Goal: Entertainment & Leisure: Browse casually

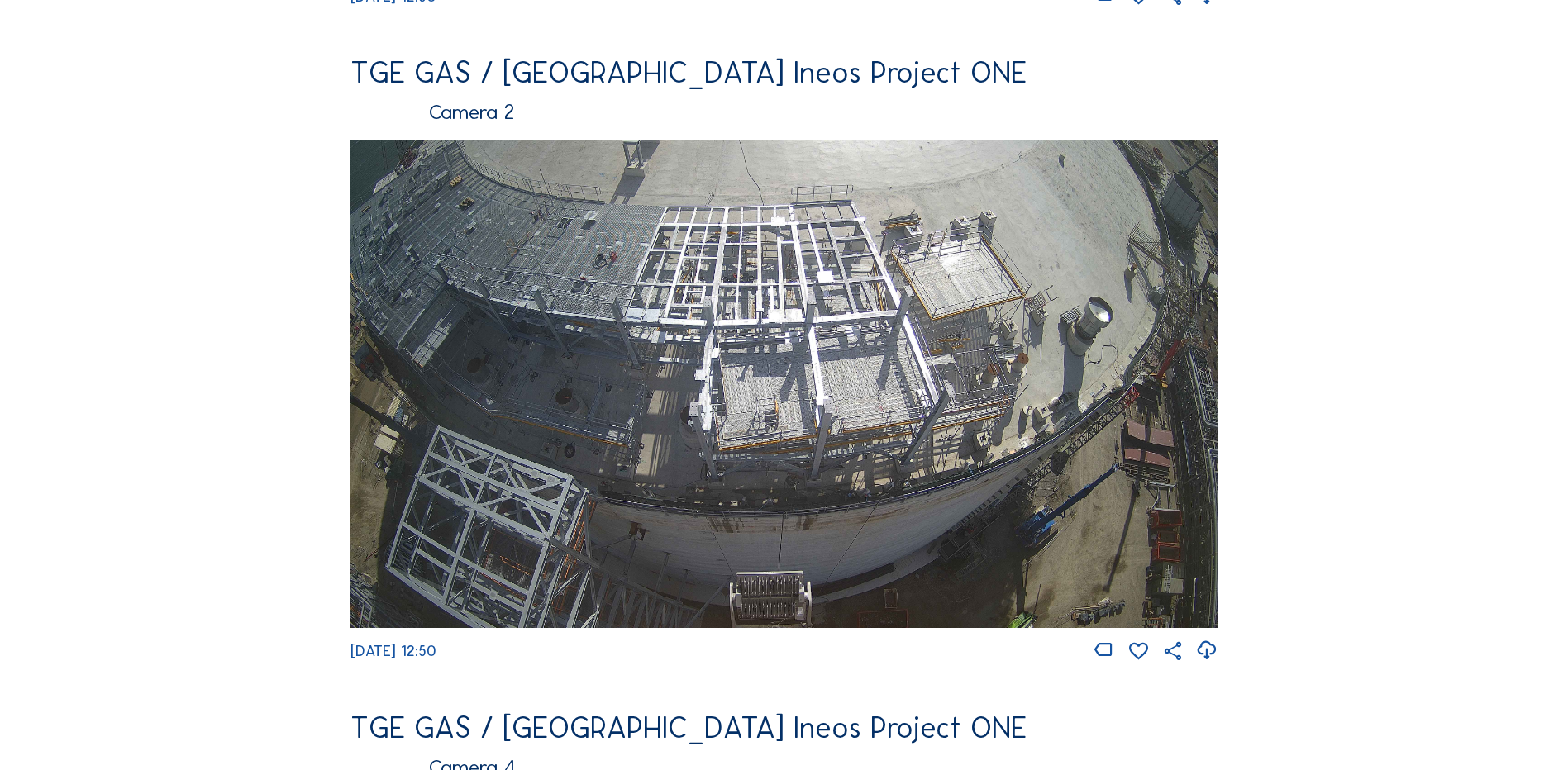
scroll to position [661, 0]
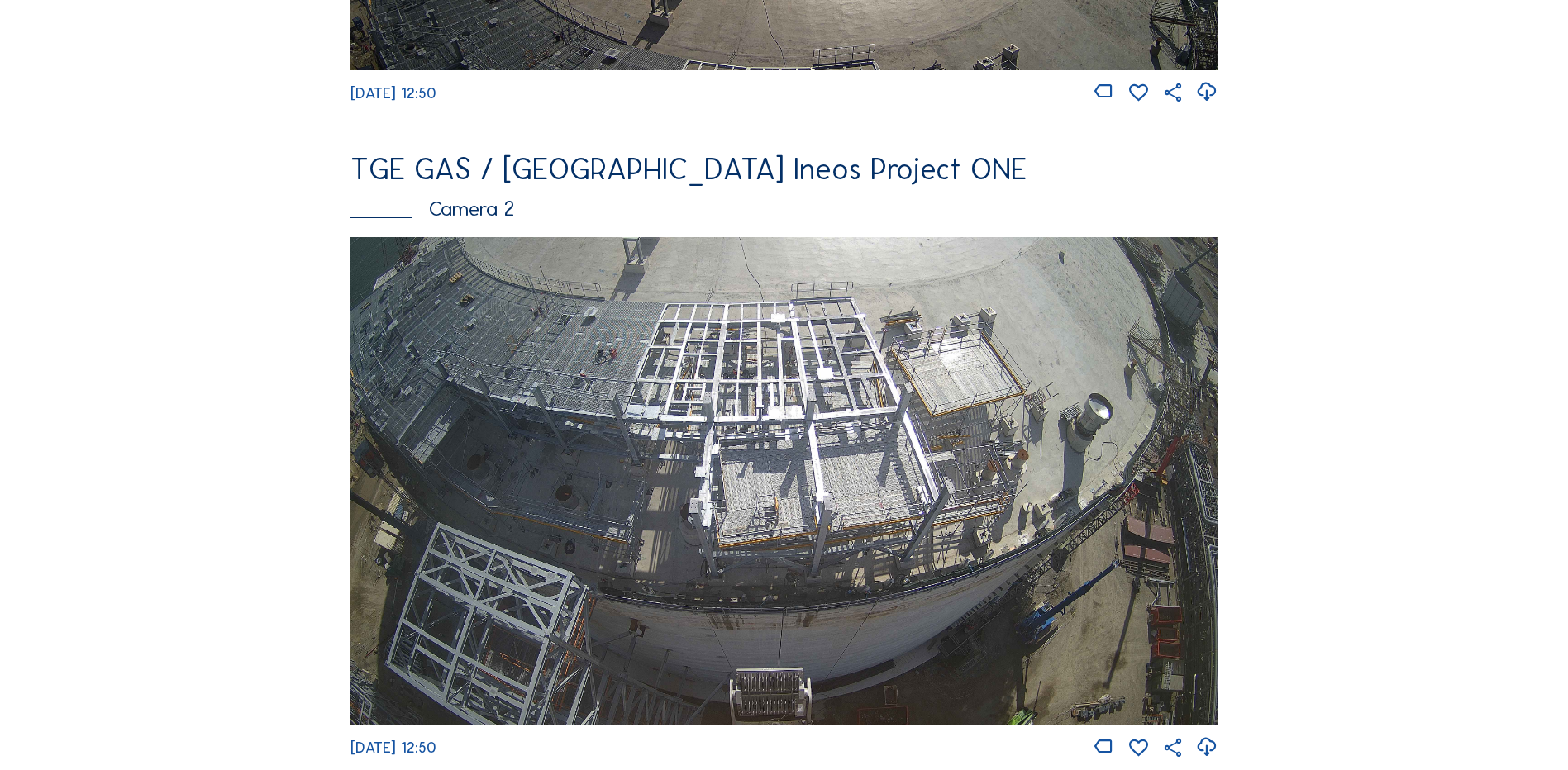
click at [833, 436] on img at bounding box center [784, 481] width 868 height 488
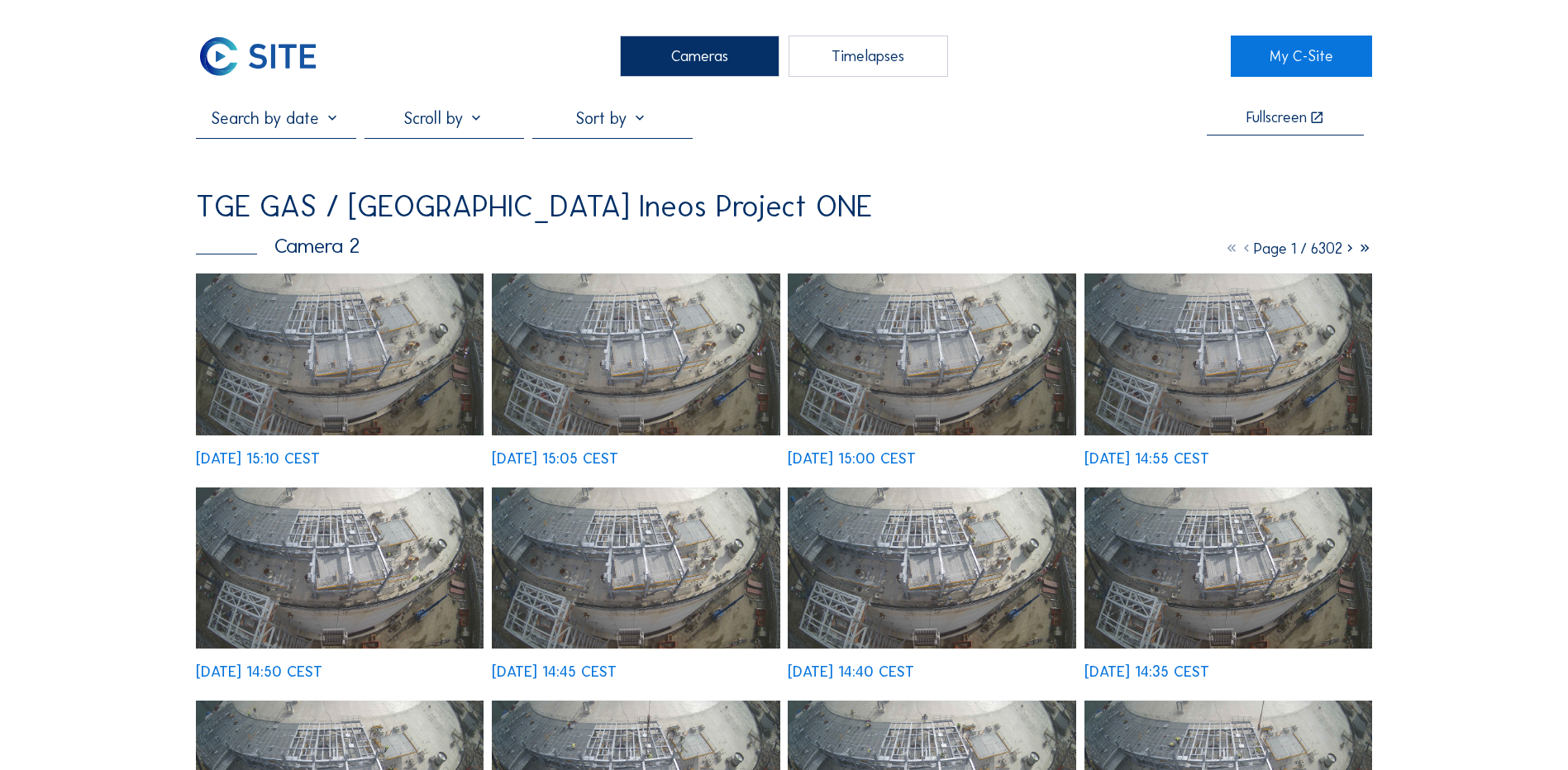
click at [306, 333] on img at bounding box center [339, 355] width 287 height 162
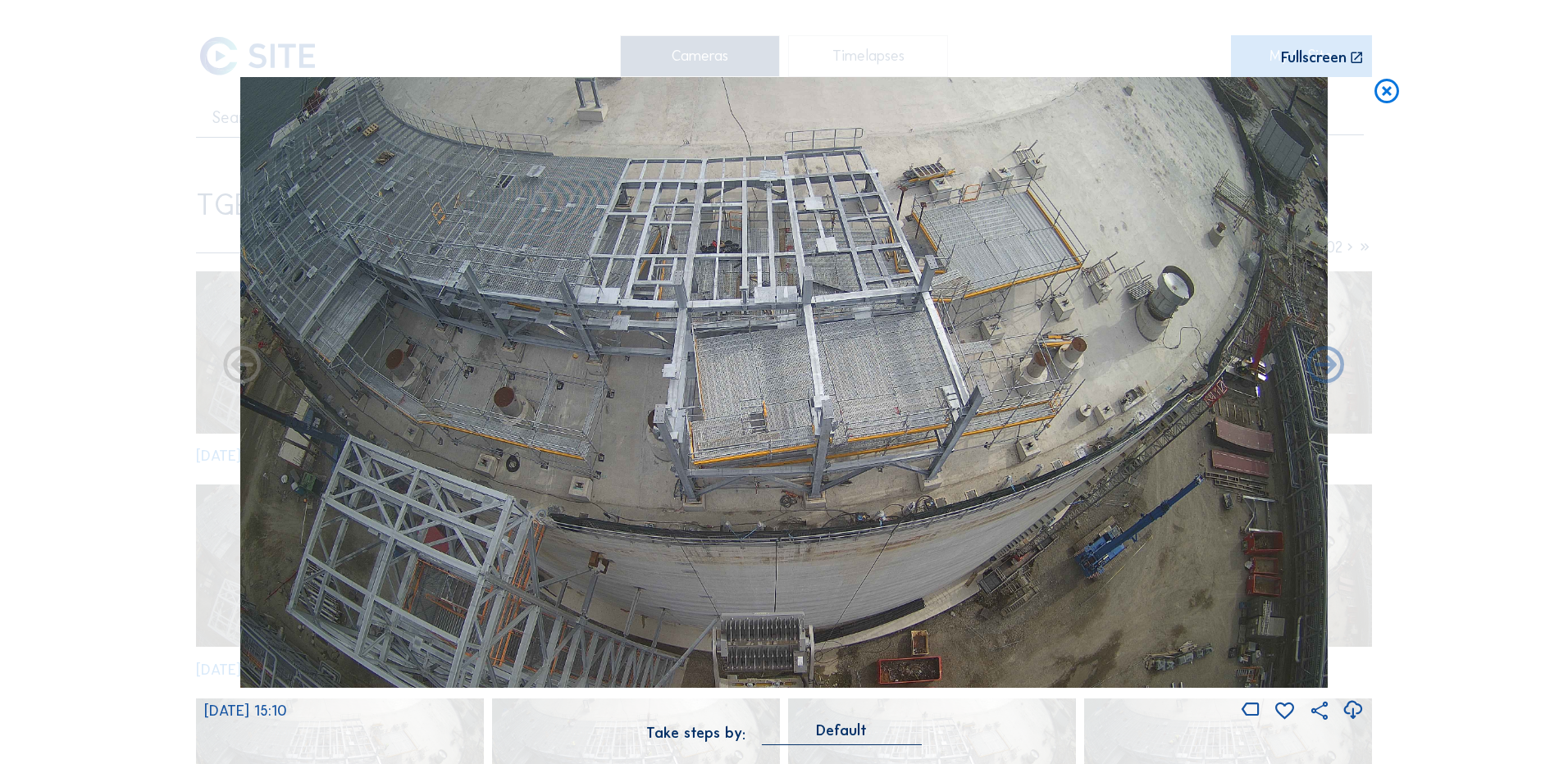
click at [1356, 708] on icon at bounding box center [1352, 710] width 22 height 27
click at [52, 393] on div "Scroll to travel through time | Press 'Alt' Button + Scroll to Zoom | Click and…" at bounding box center [784, 382] width 1568 height 764
click at [1398, 92] on icon at bounding box center [1386, 92] width 29 height 30
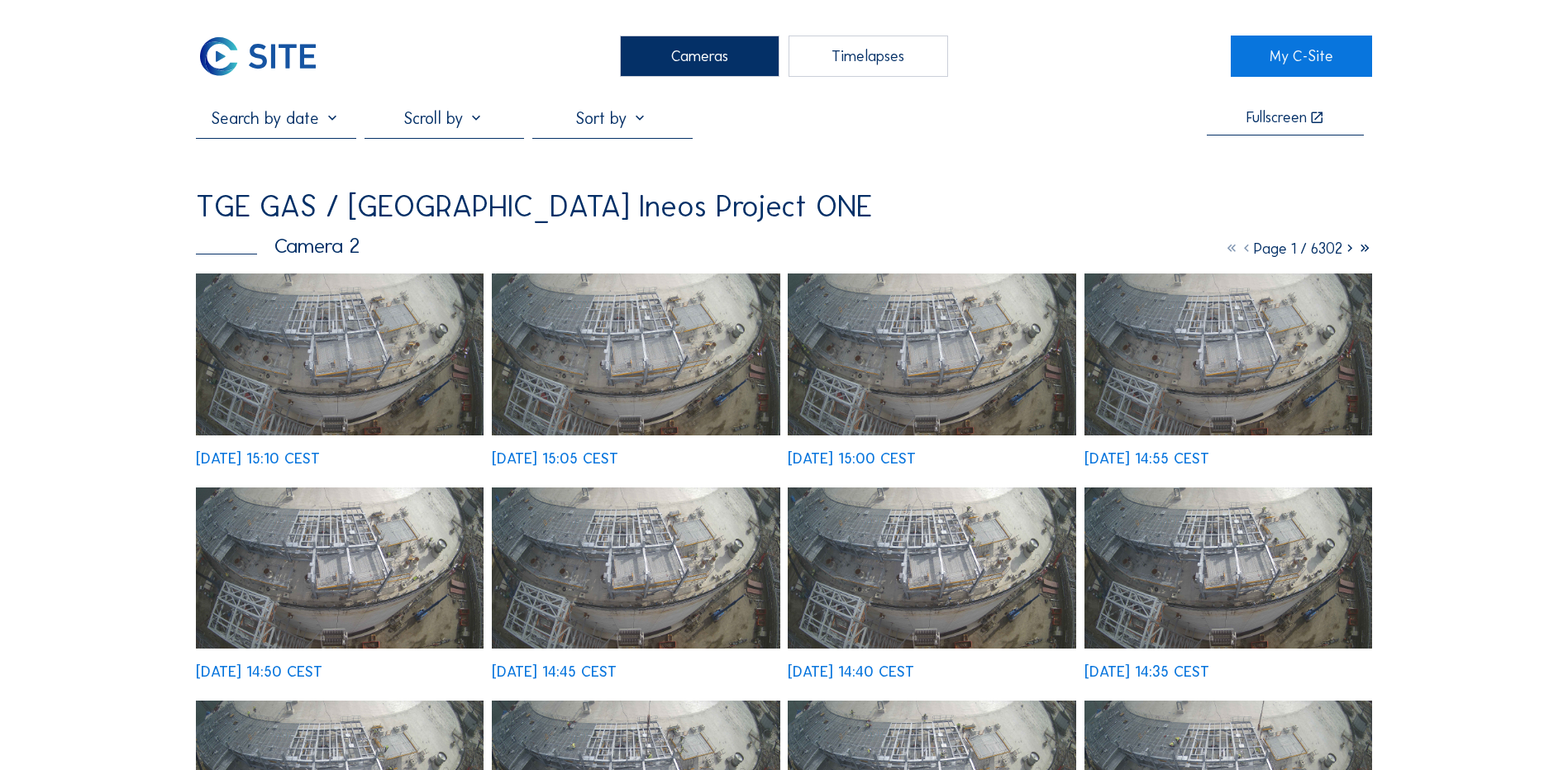
click at [726, 52] on div "Cameras" at bounding box center [700, 55] width 159 height 41
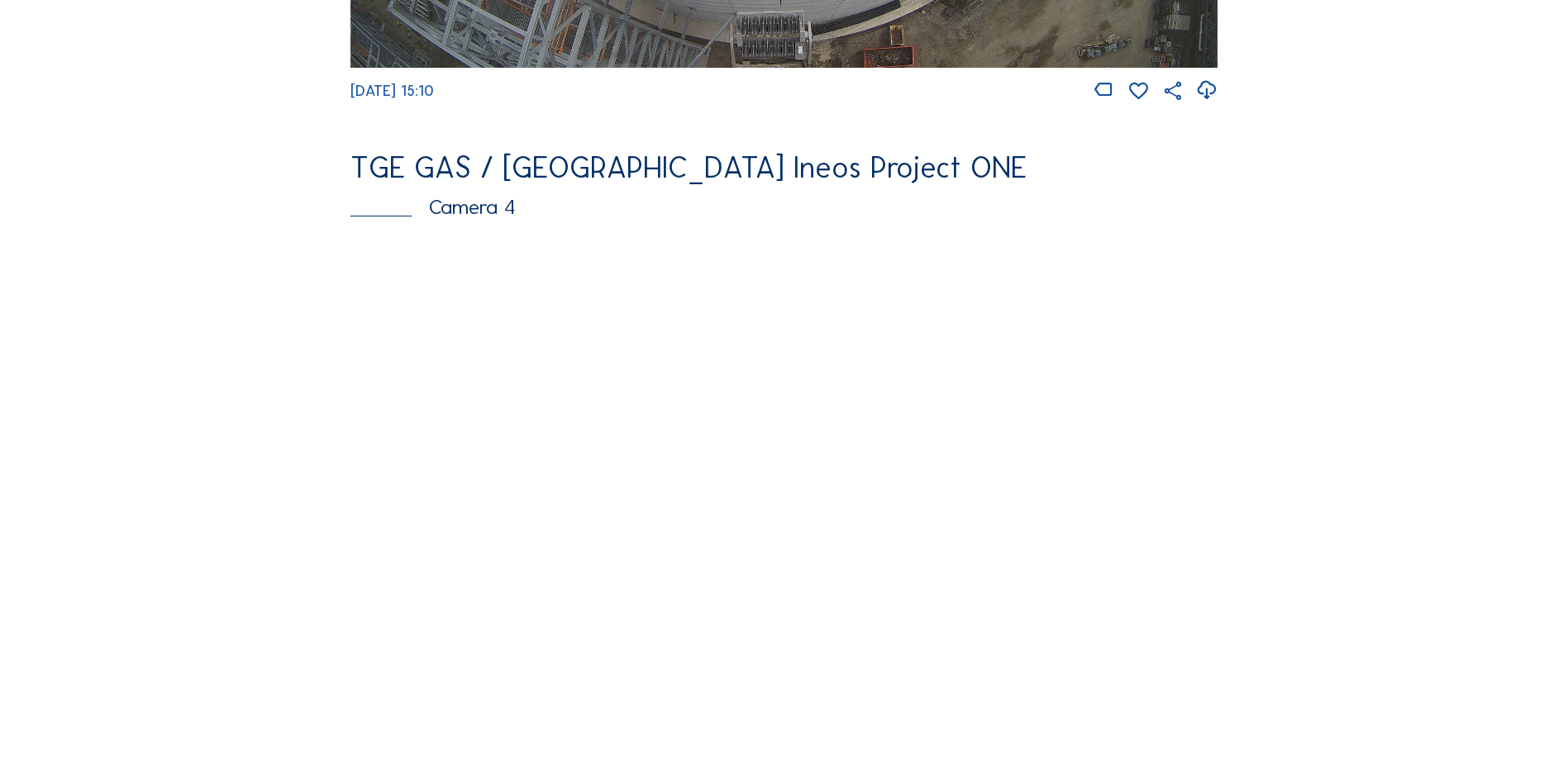
scroll to position [1322, 0]
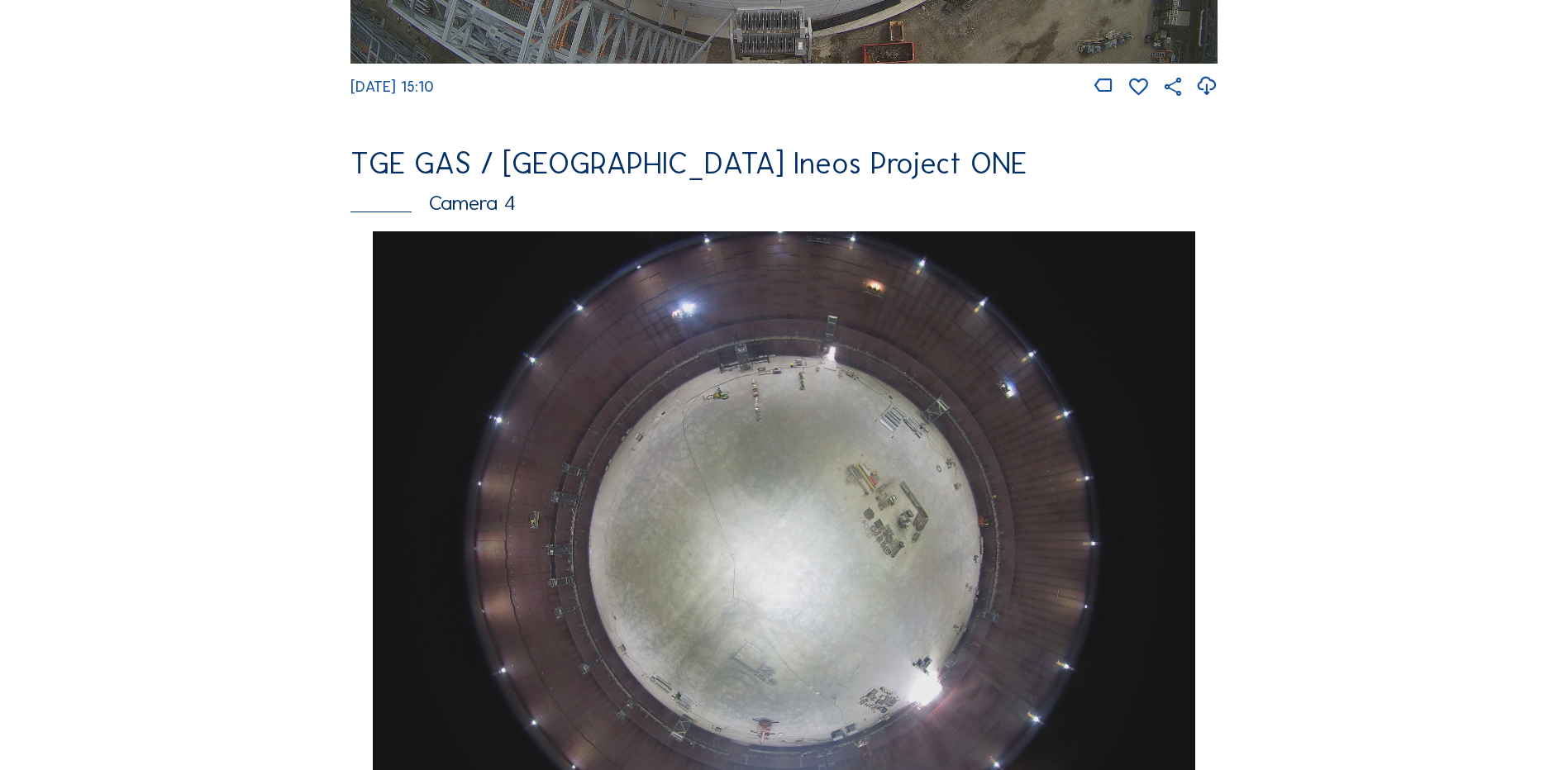
click at [825, 484] on img at bounding box center [784, 540] width 822 height 616
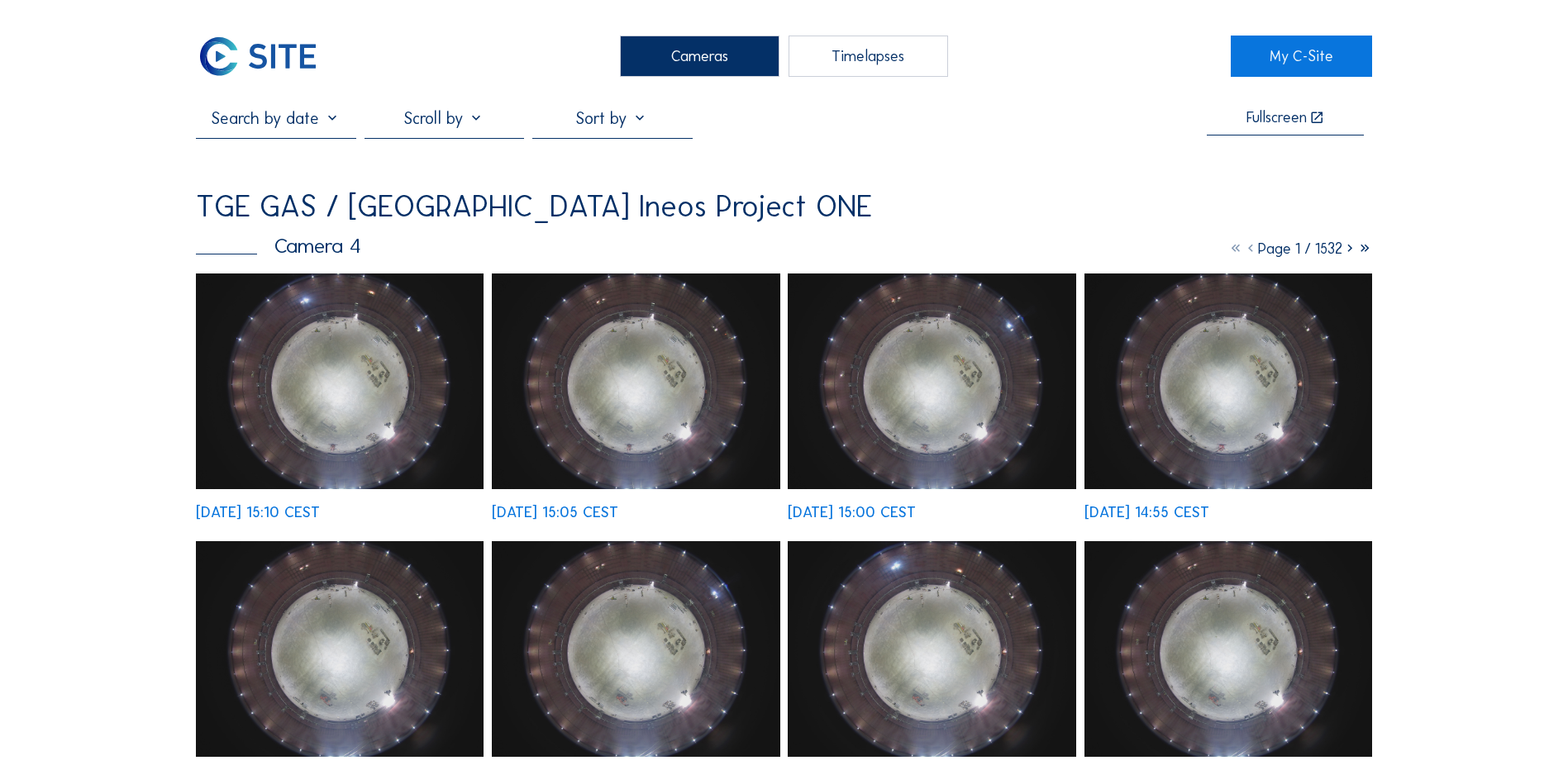
click at [335, 339] on img at bounding box center [339, 382] width 287 height 216
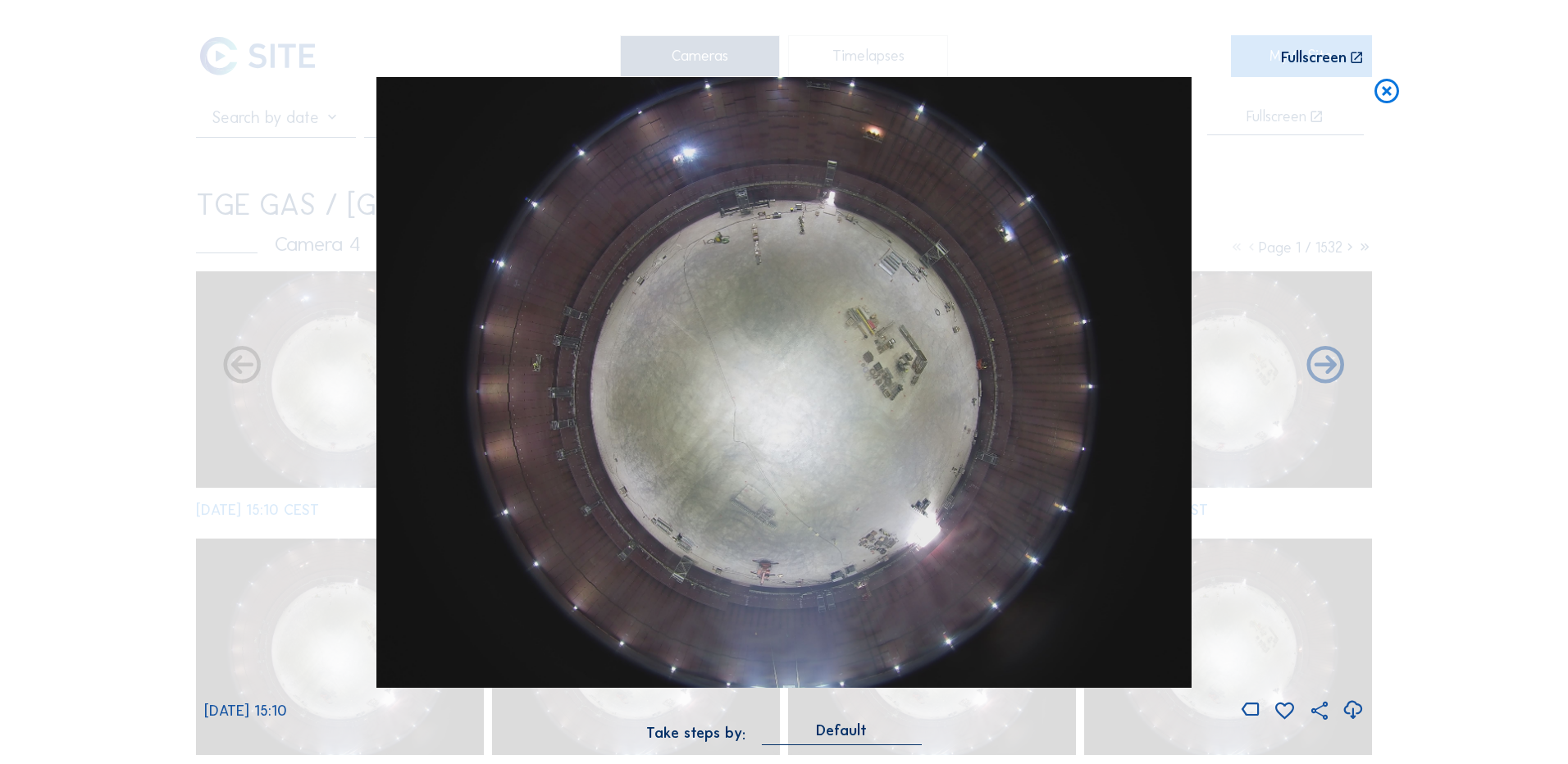
click at [1351, 707] on icon at bounding box center [1352, 710] width 22 height 27
click at [67, 352] on div "Scroll to travel through time | Press 'Alt' Button + Scroll to Zoom | Click and…" at bounding box center [784, 382] width 1568 height 764
click at [1383, 95] on icon at bounding box center [1386, 92] width 29 height 30
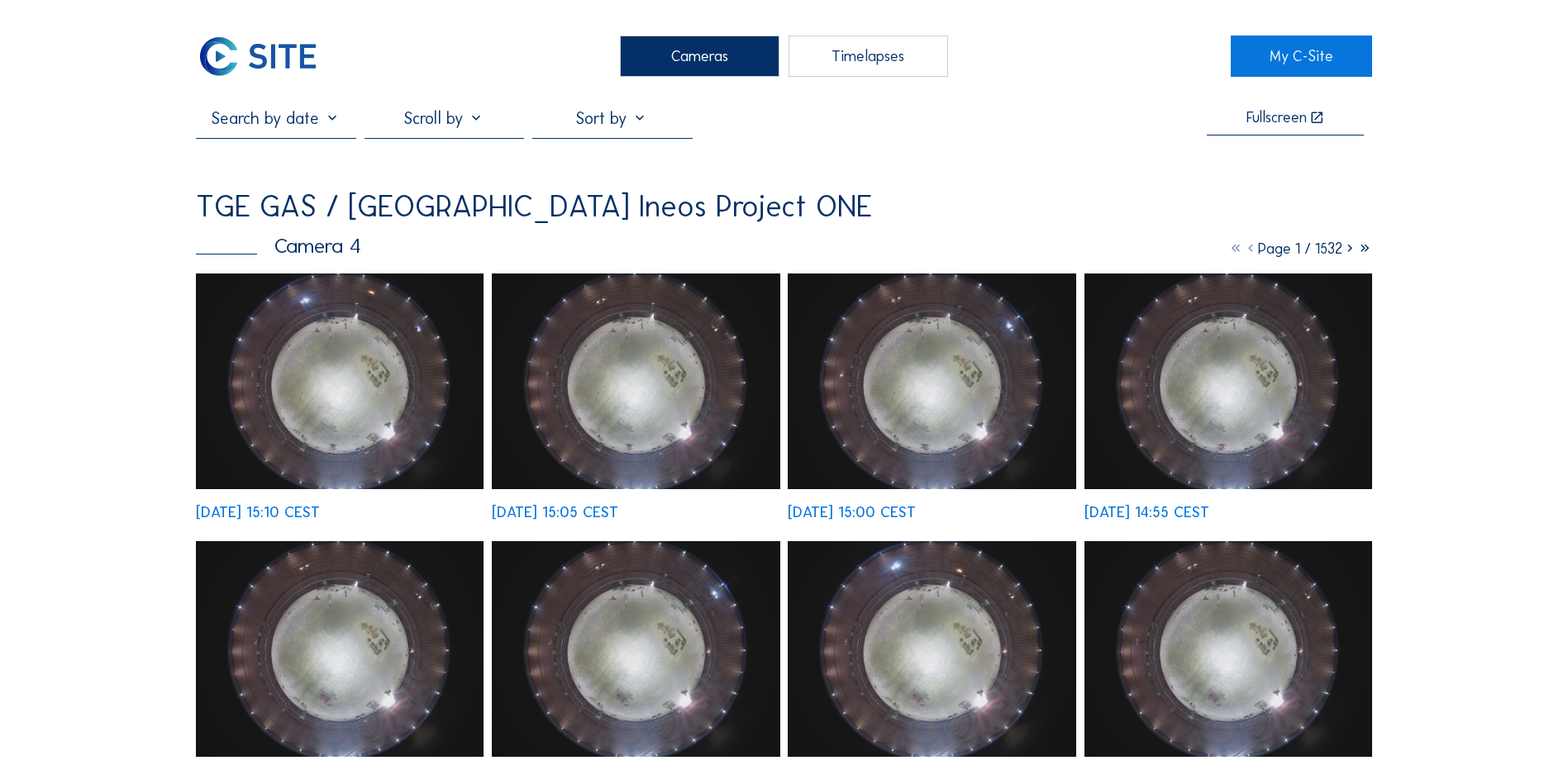
click at [699, 64] on div "Cameras" at bounding box center [700, 55] width 159 height 41
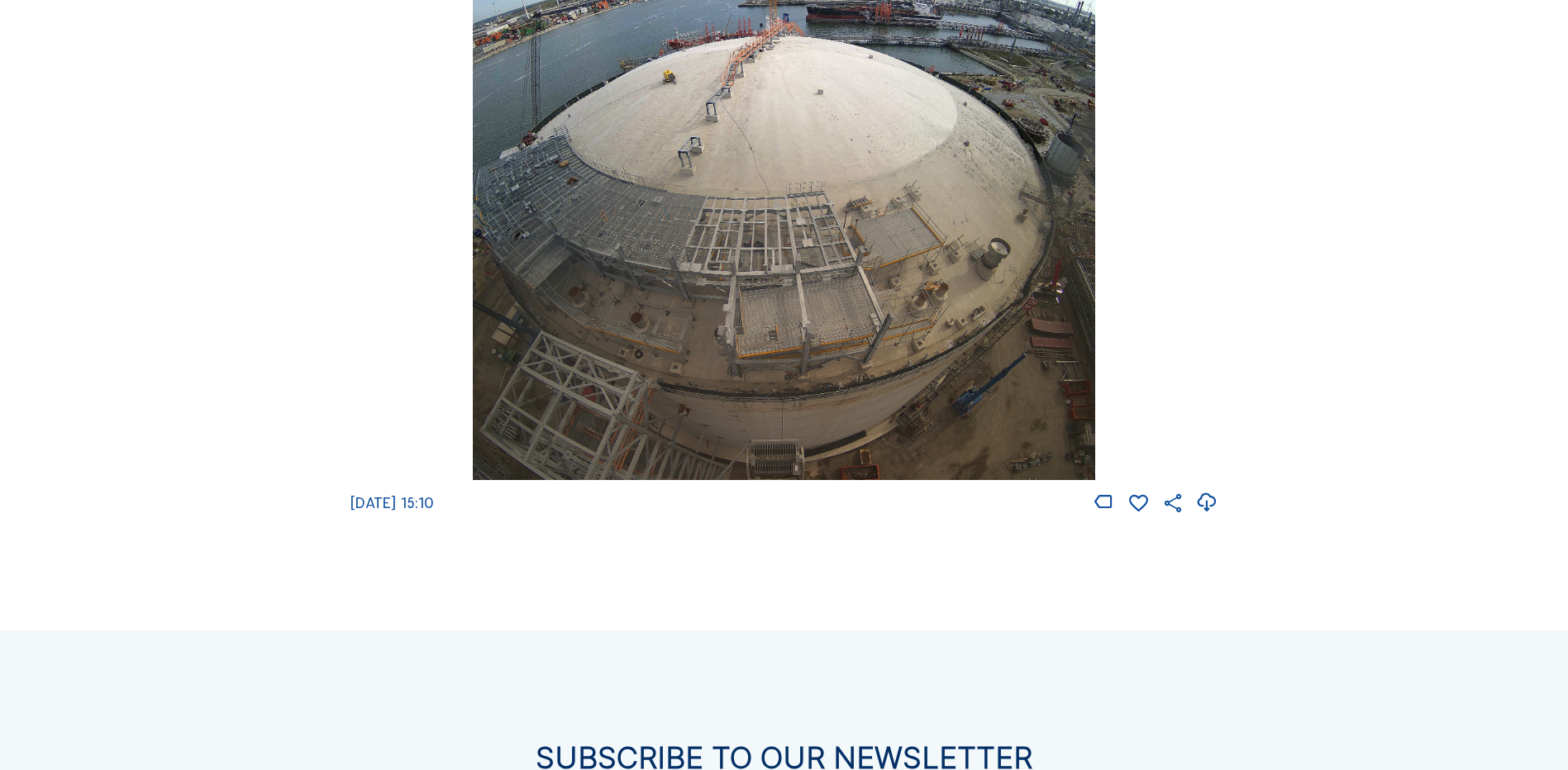
scroll to position [2479, 0]
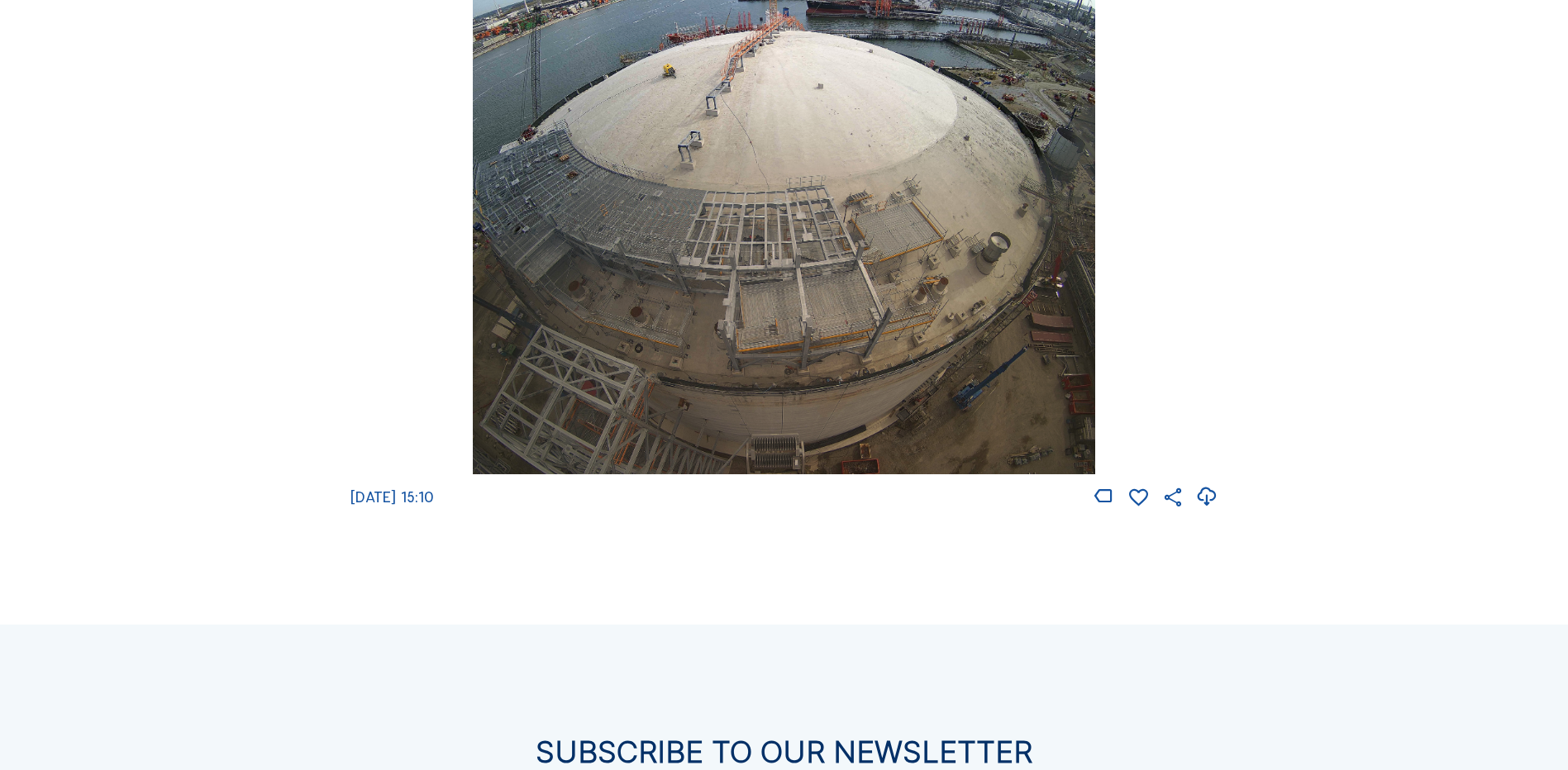
click at [786, 234] on img at bounding box center [783, 167] width 621 height 616
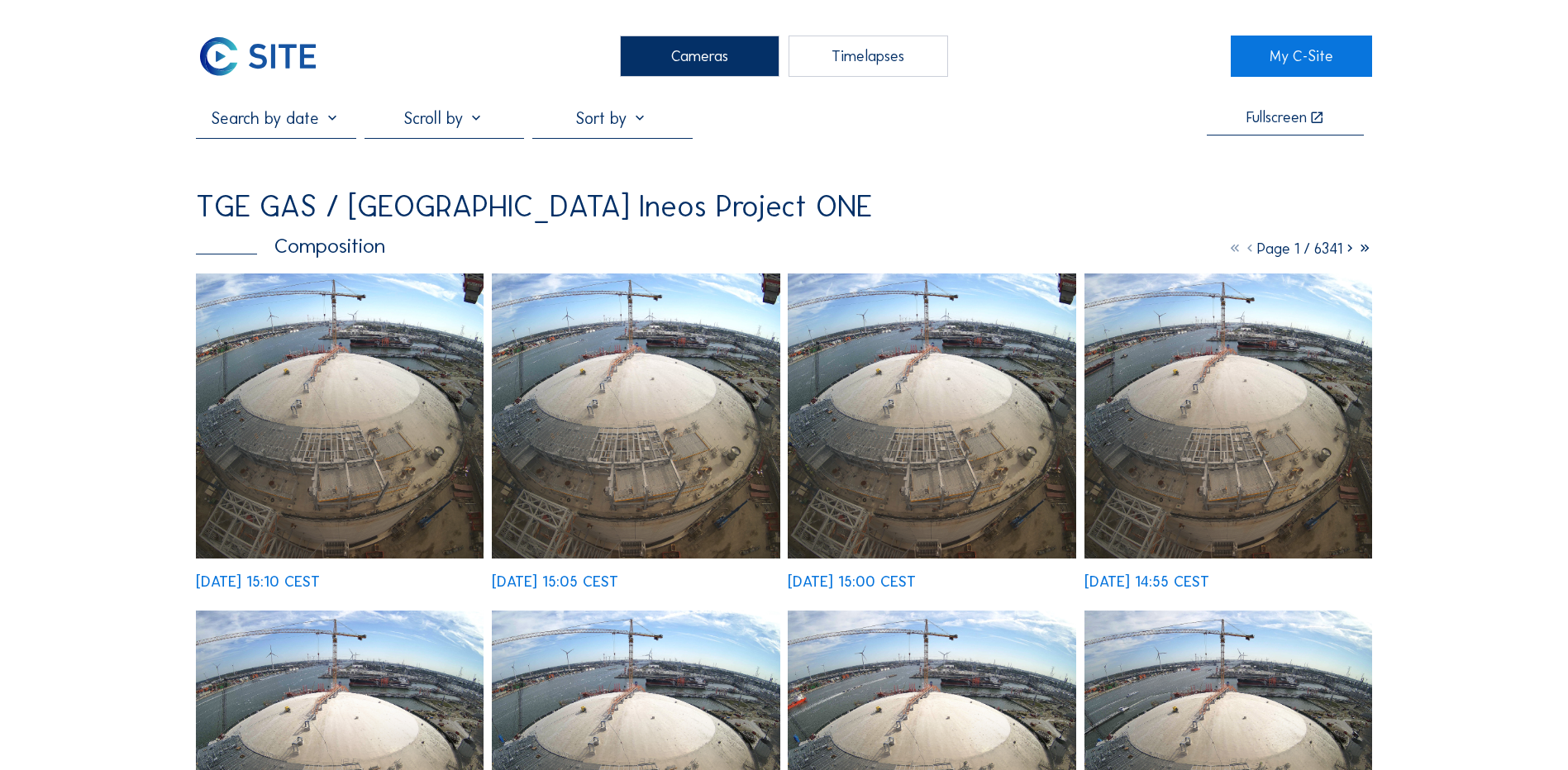
click at [320, 405] on img at bounding box center [339, 416] width 287 height 285
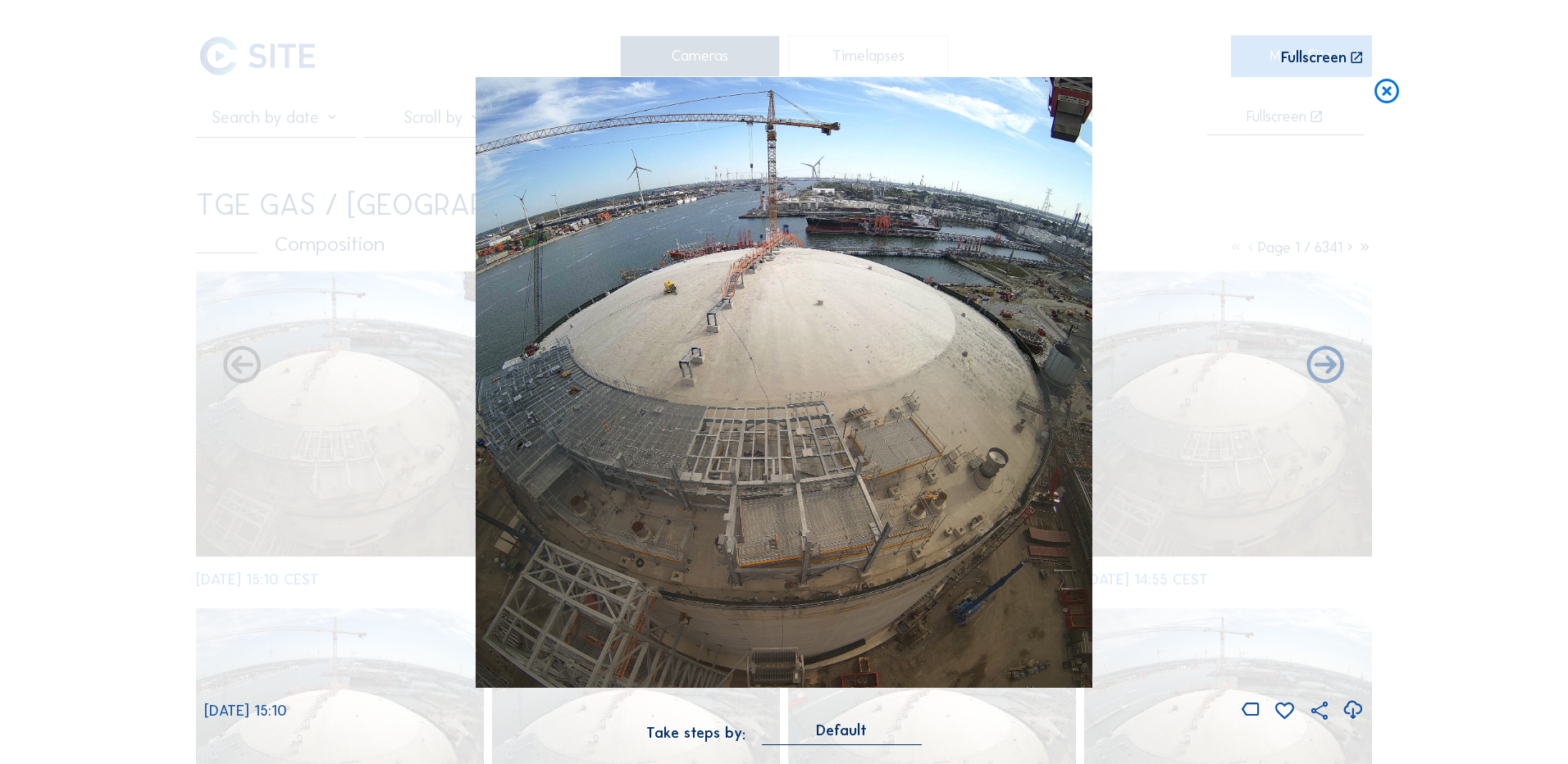
click at [1385, 94] on icon at bounding box center [1386, 92] width 29 height 30
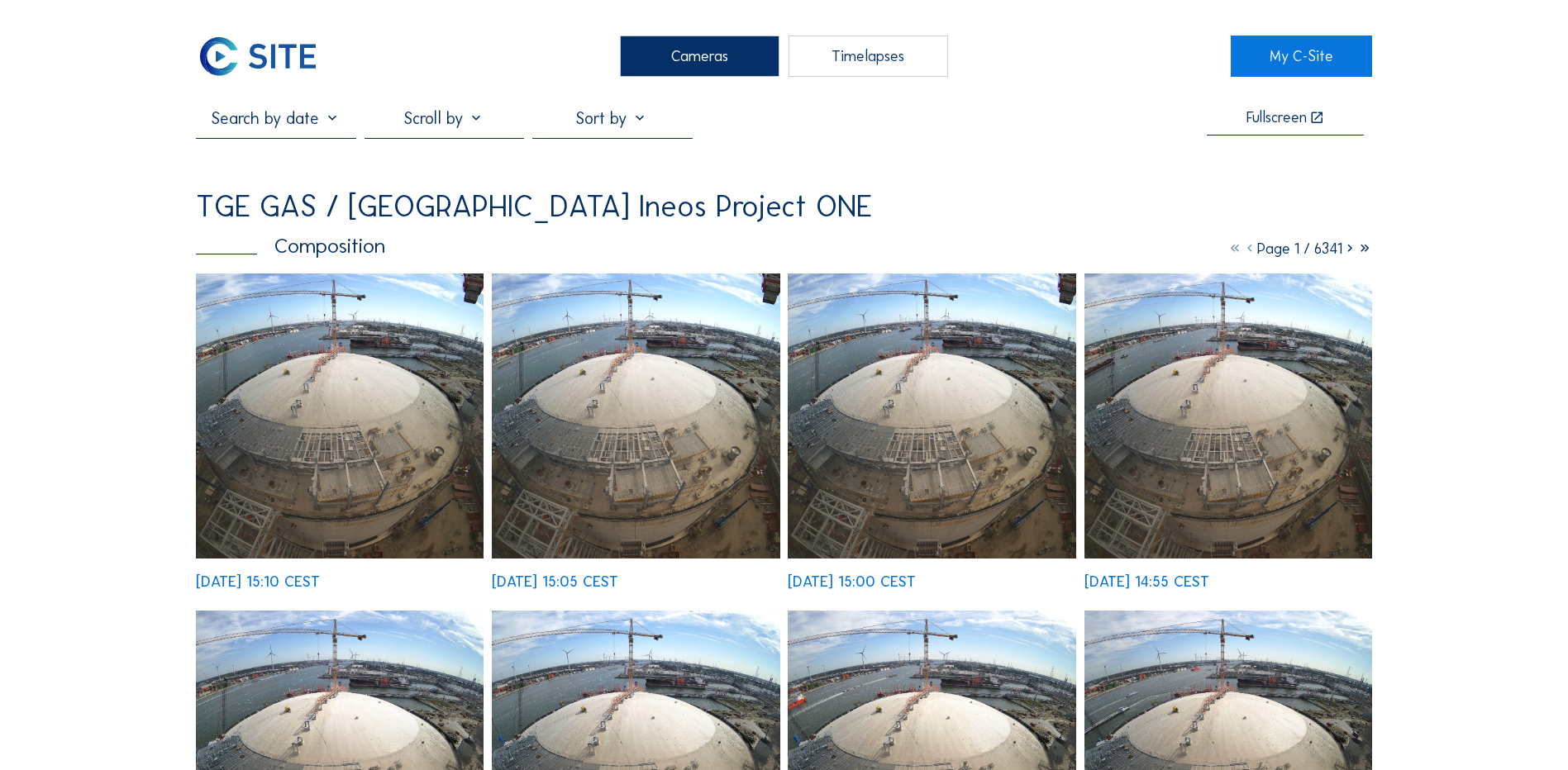
click at [683, 54] on div "Cameras" at bounding box center [700, 55] width 159 height 41
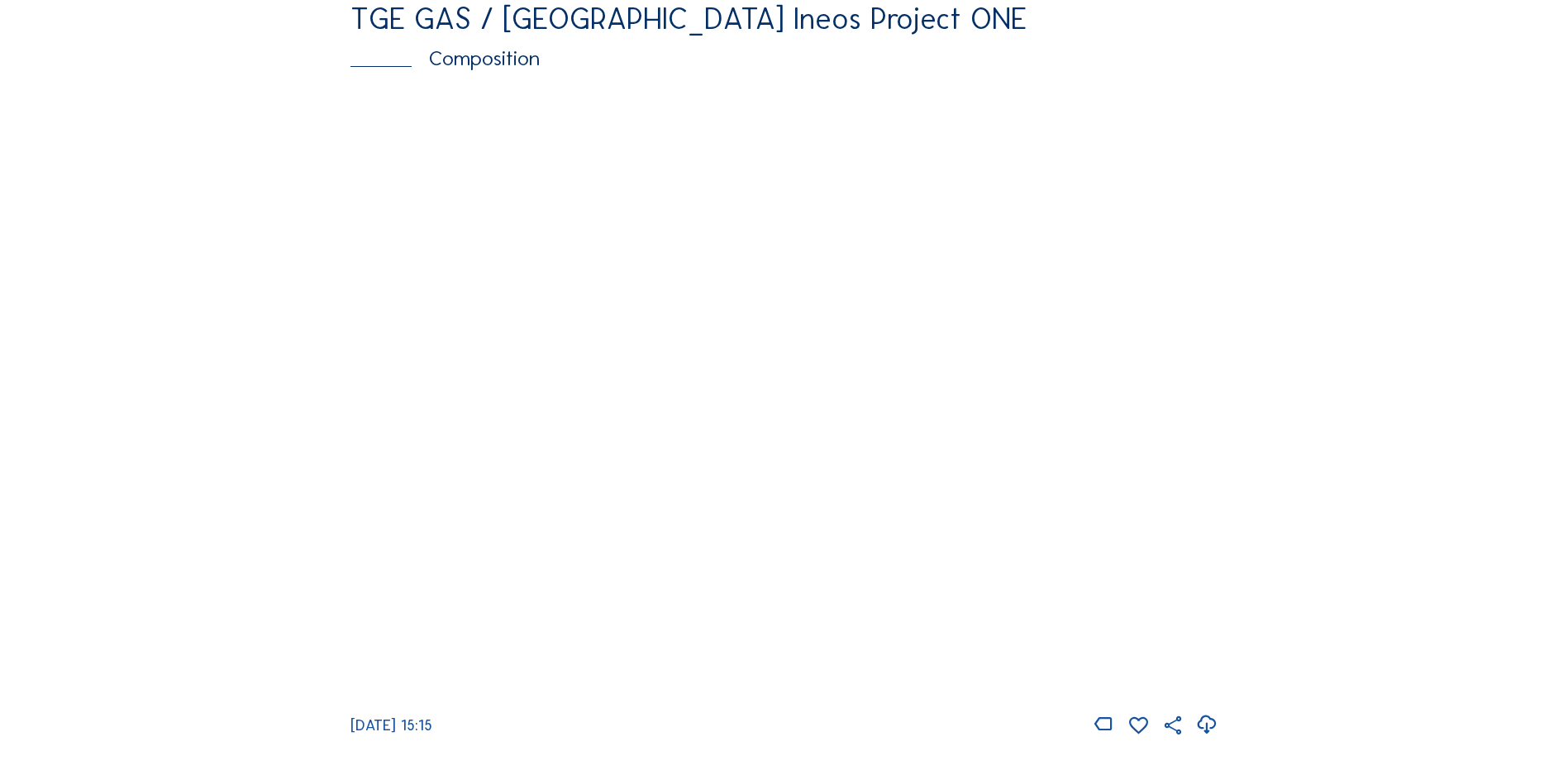
scroll to position [2397, 0]
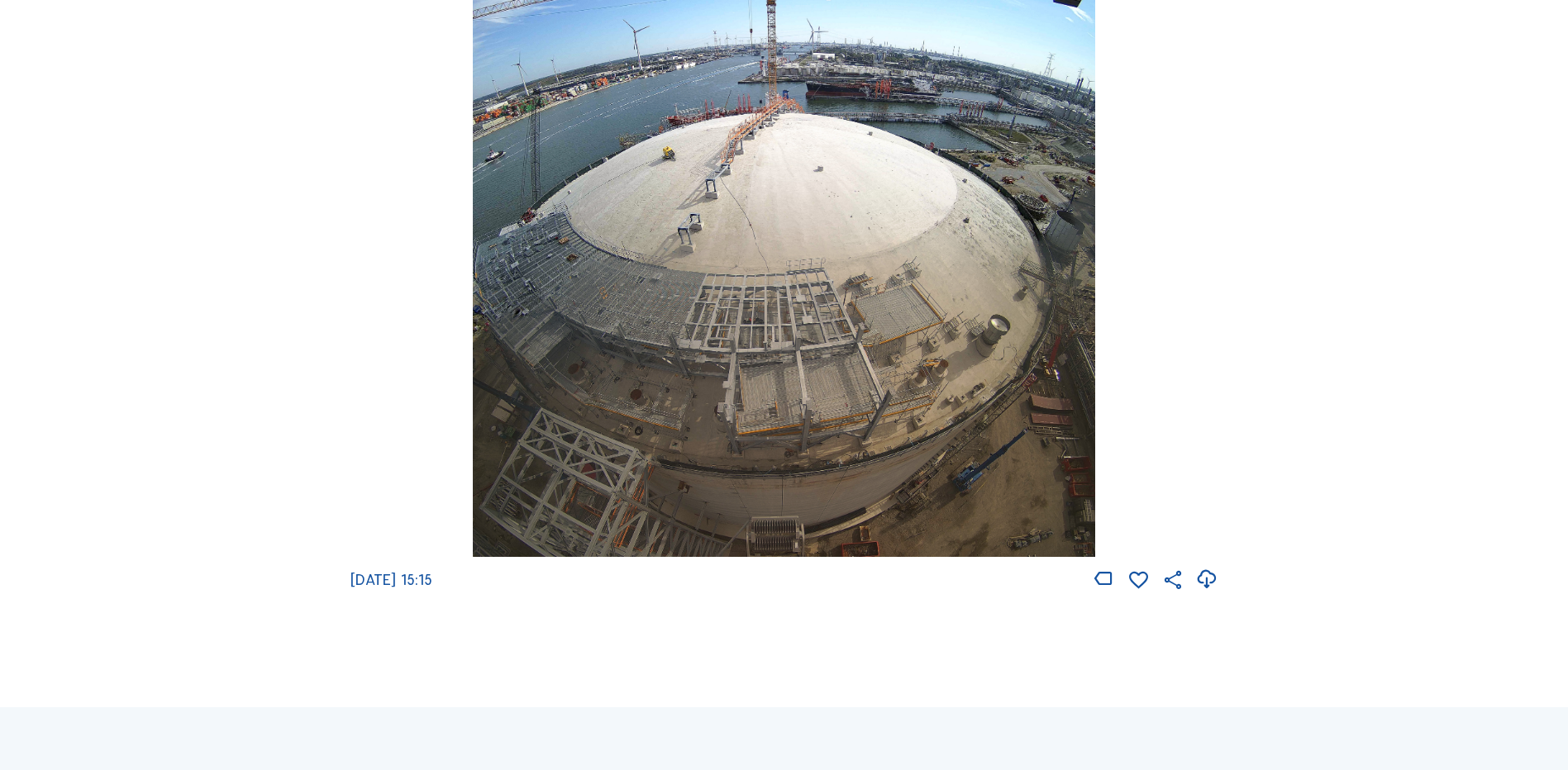
click at [774, 256] on img at bounding box center [783, 250] width 621 height 616
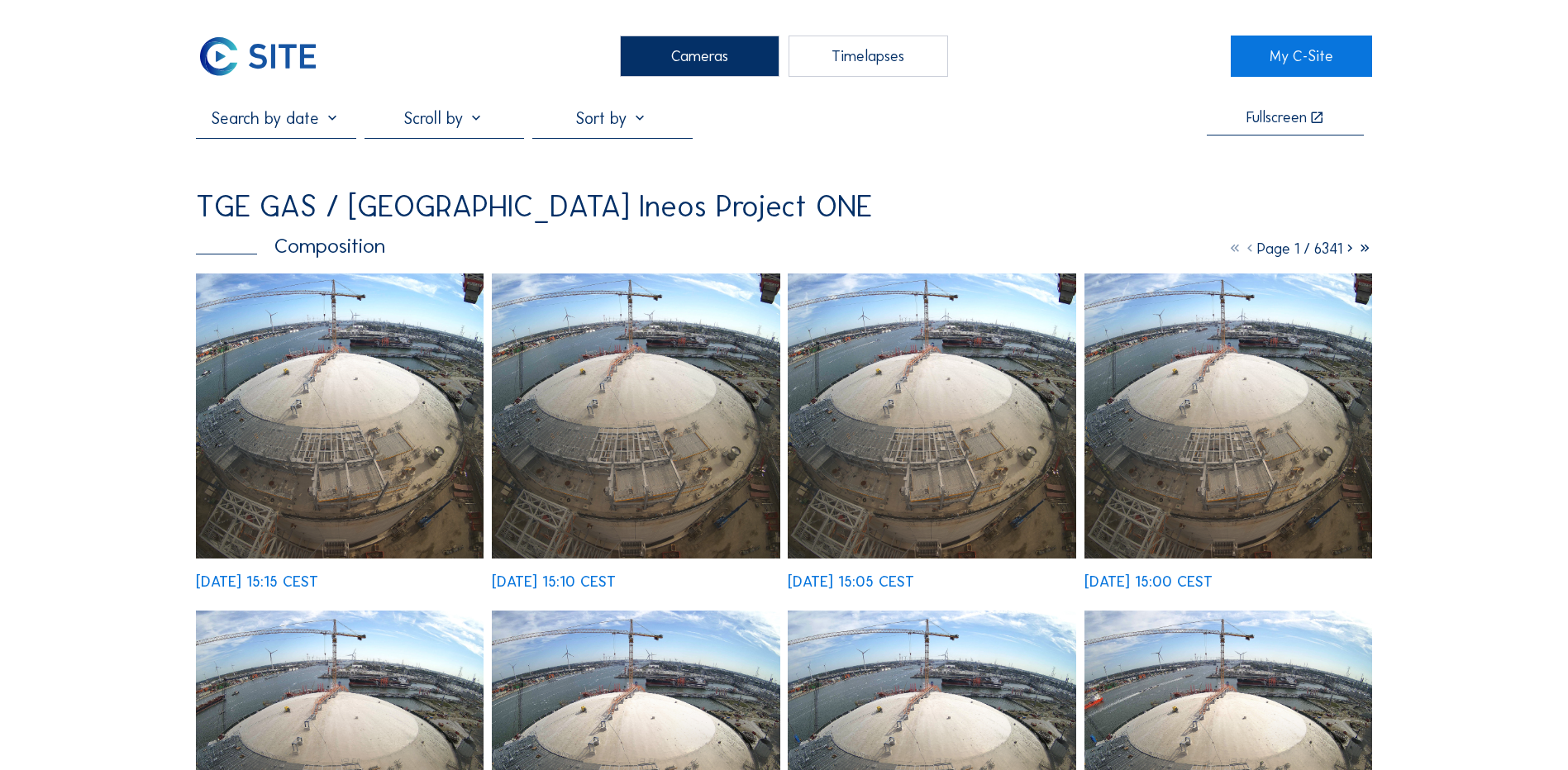
click at [367, 392] on img at bounding box center [339, 416] width 287 height 285
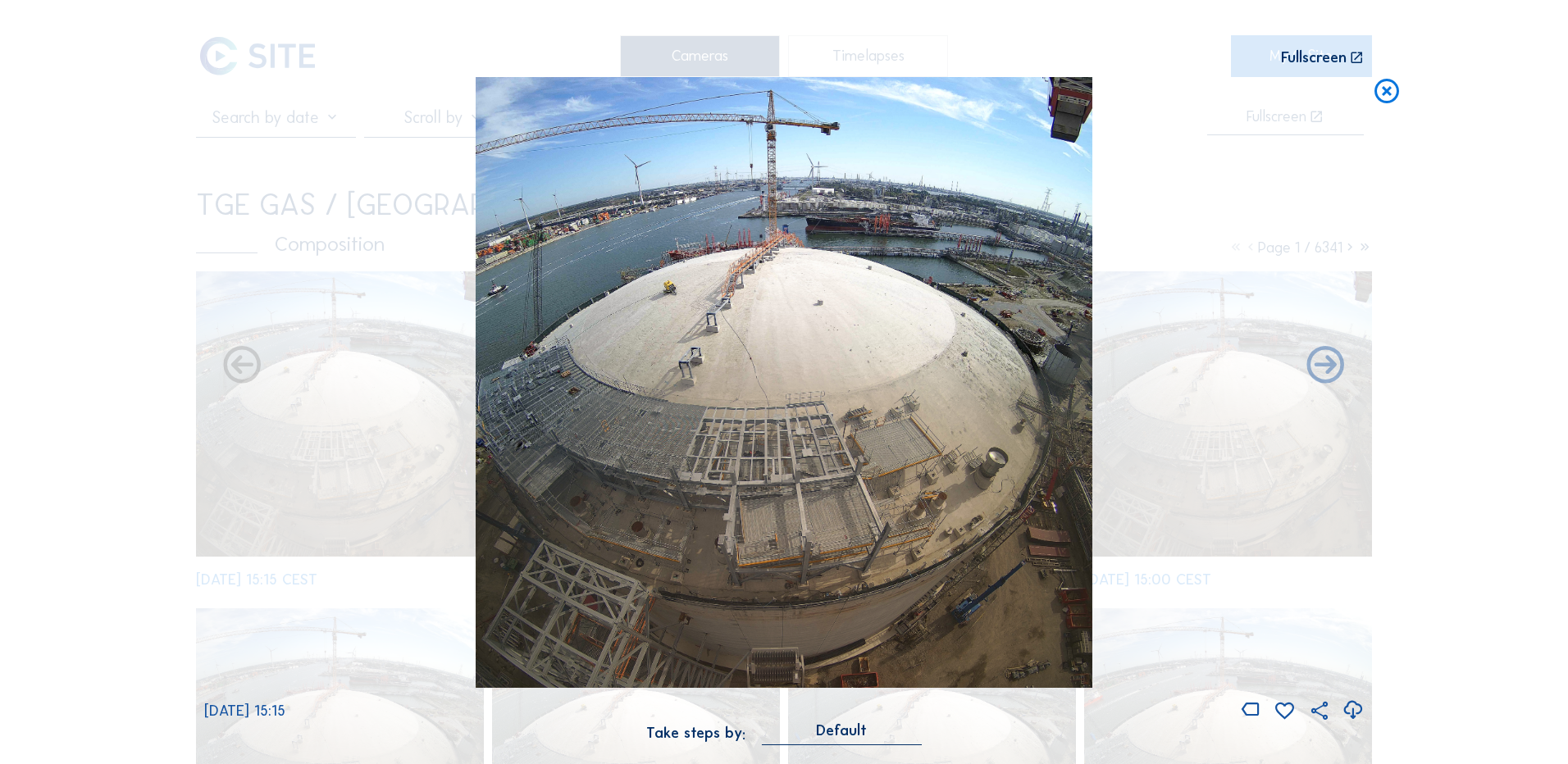
click at [1358, 708] on icon at bounding box center [1352, 710] width 22 height 27
click at [1391, 95] on icon at bounding box center [1386, 92] width 29 height 30
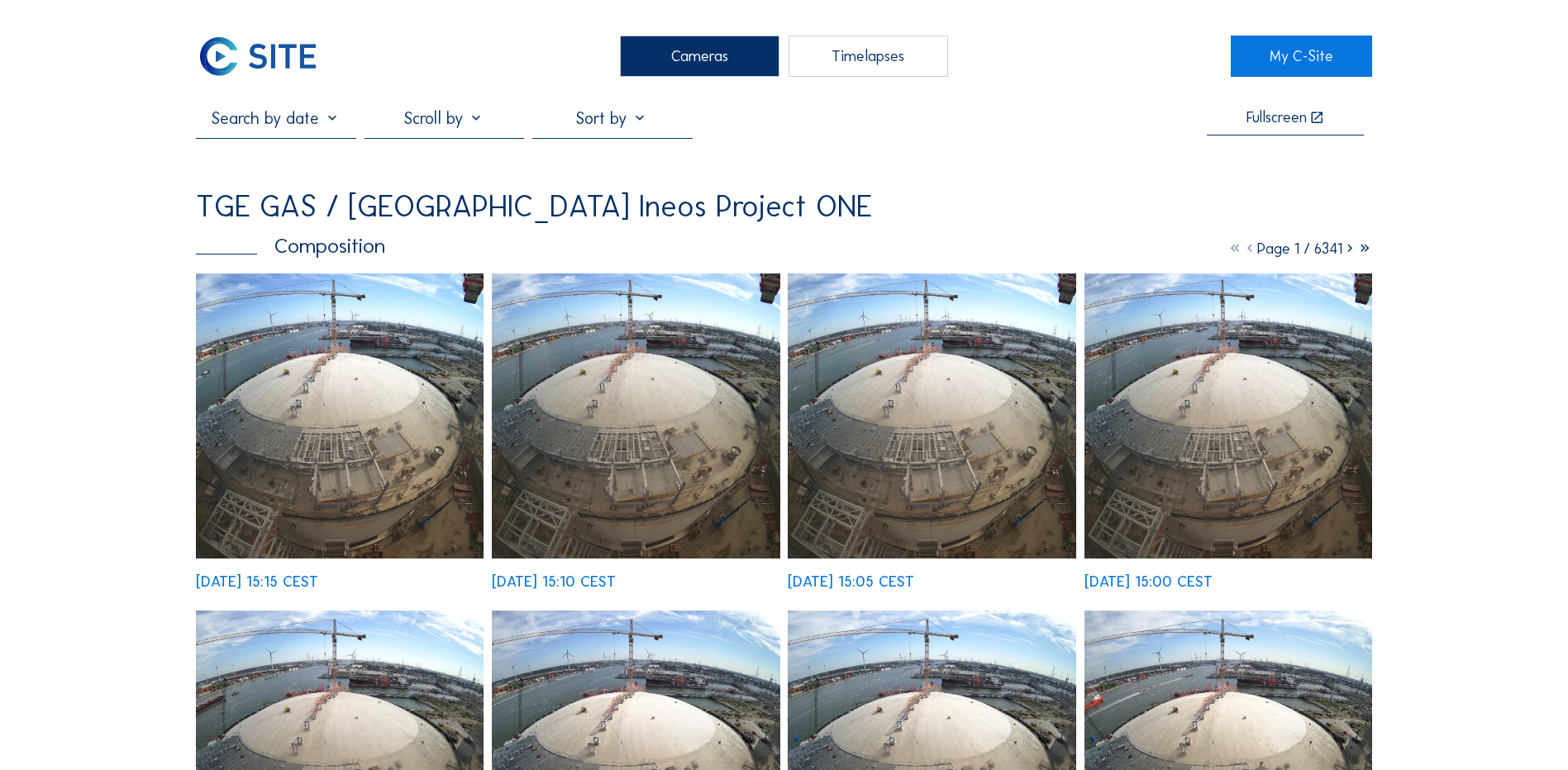
click at [687, 61] on div "Cameras" at bounding box center [700, 55] width 159 height 41
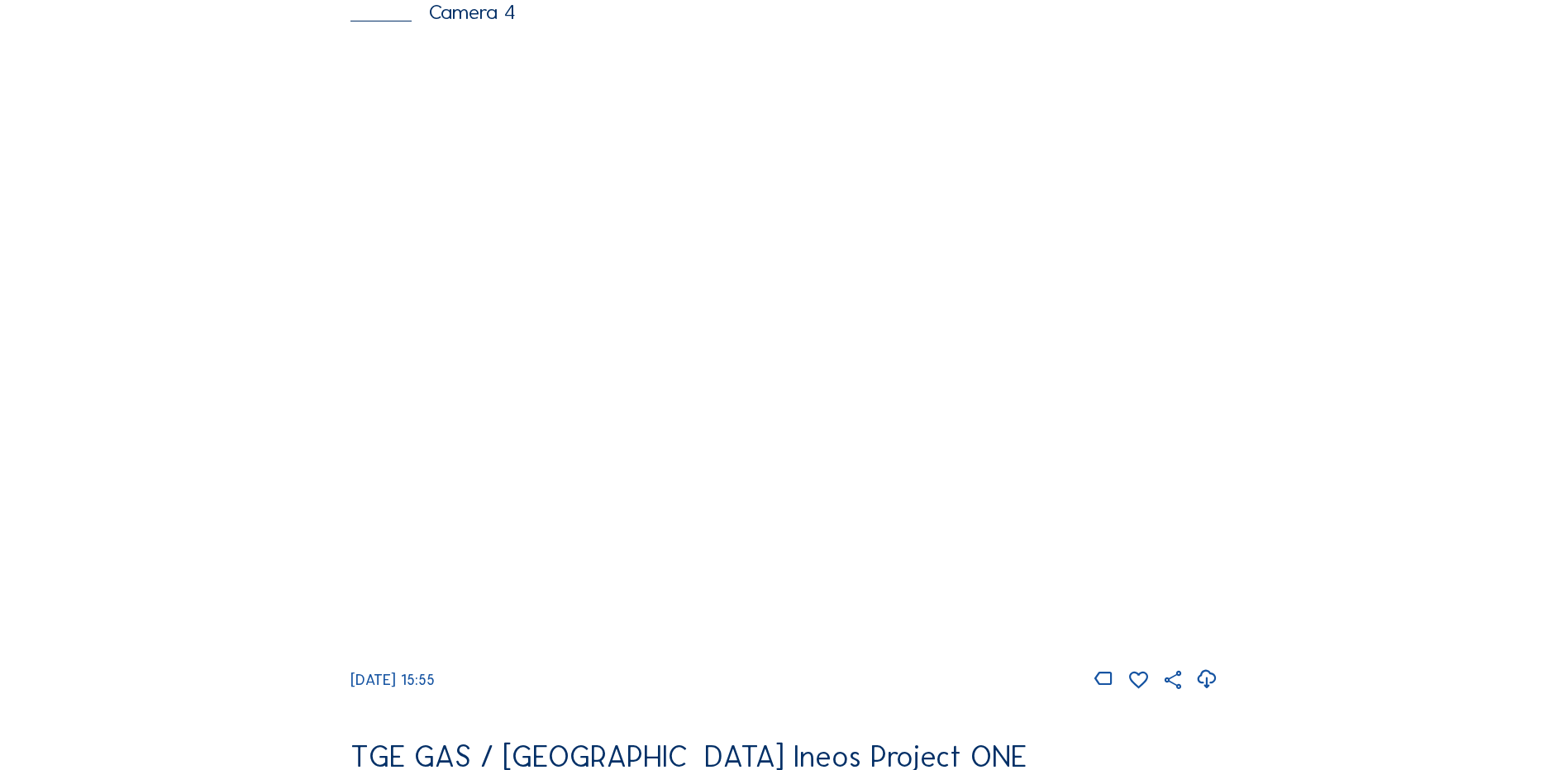
scroll to position [1488, 0]
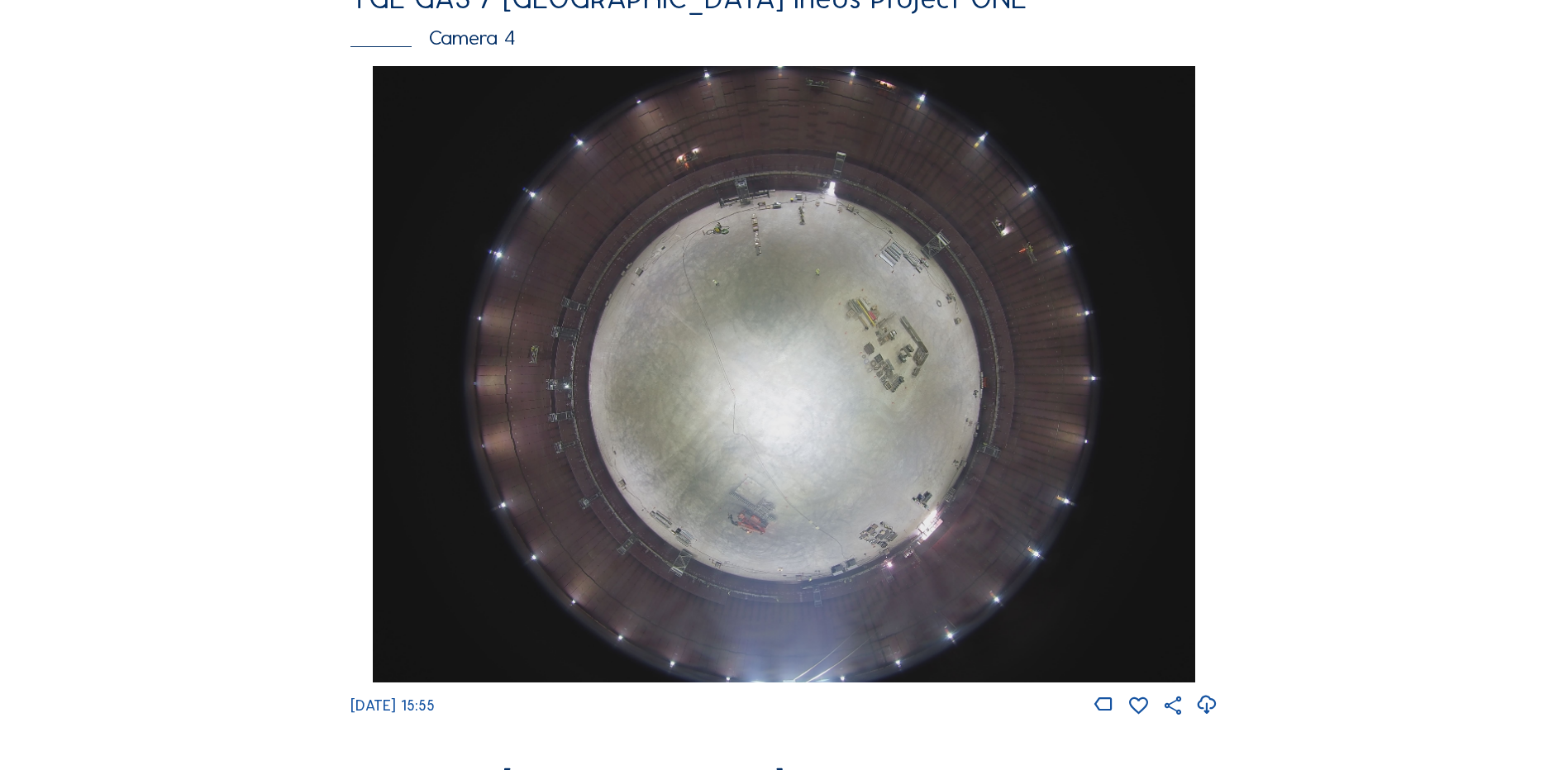
click at [793, 343] on img at bounding box center [784, 374] width 822 height 616
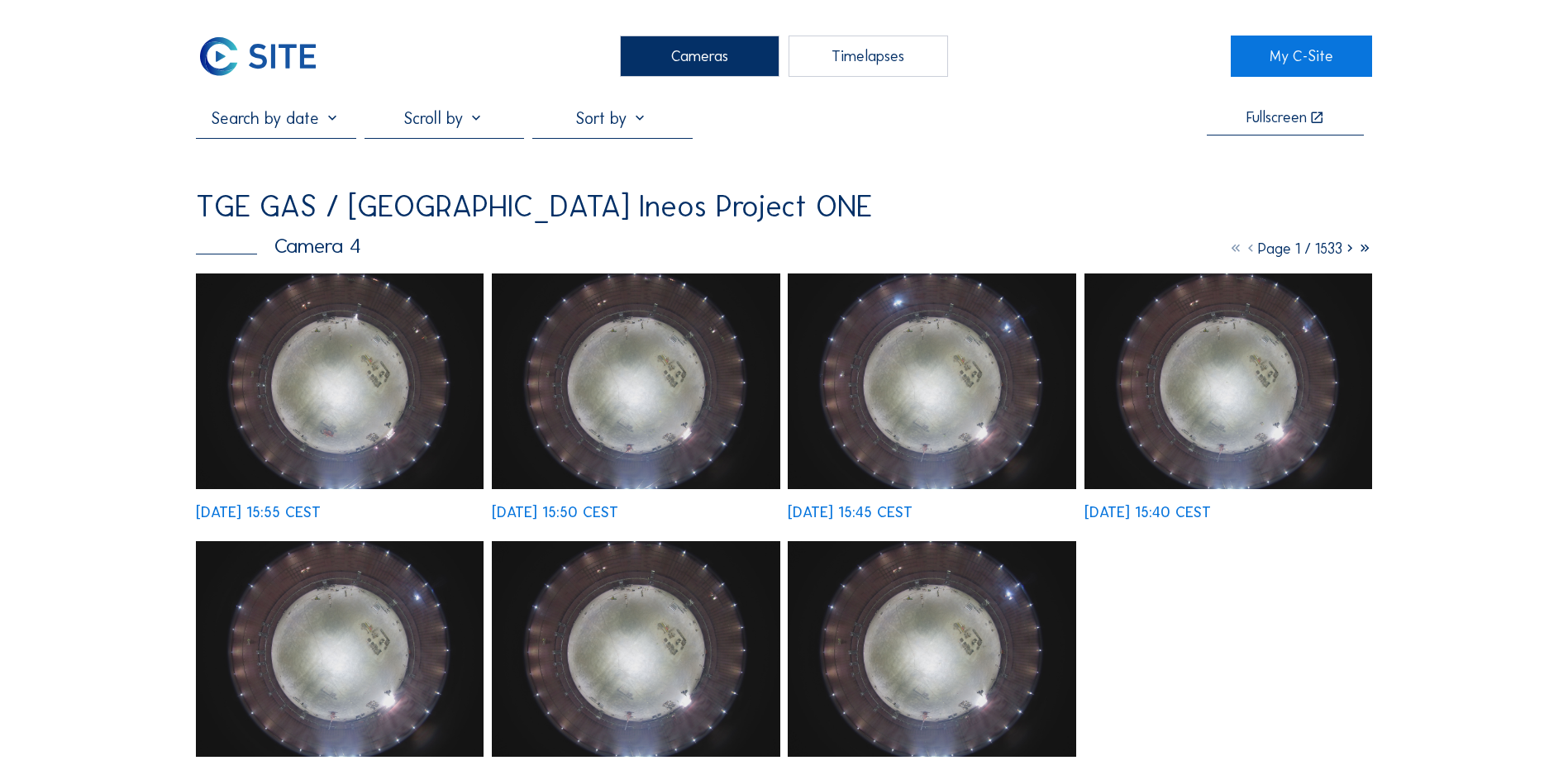
click at [342, 364] on img at bounding box center [339, 382] width 287 height 216
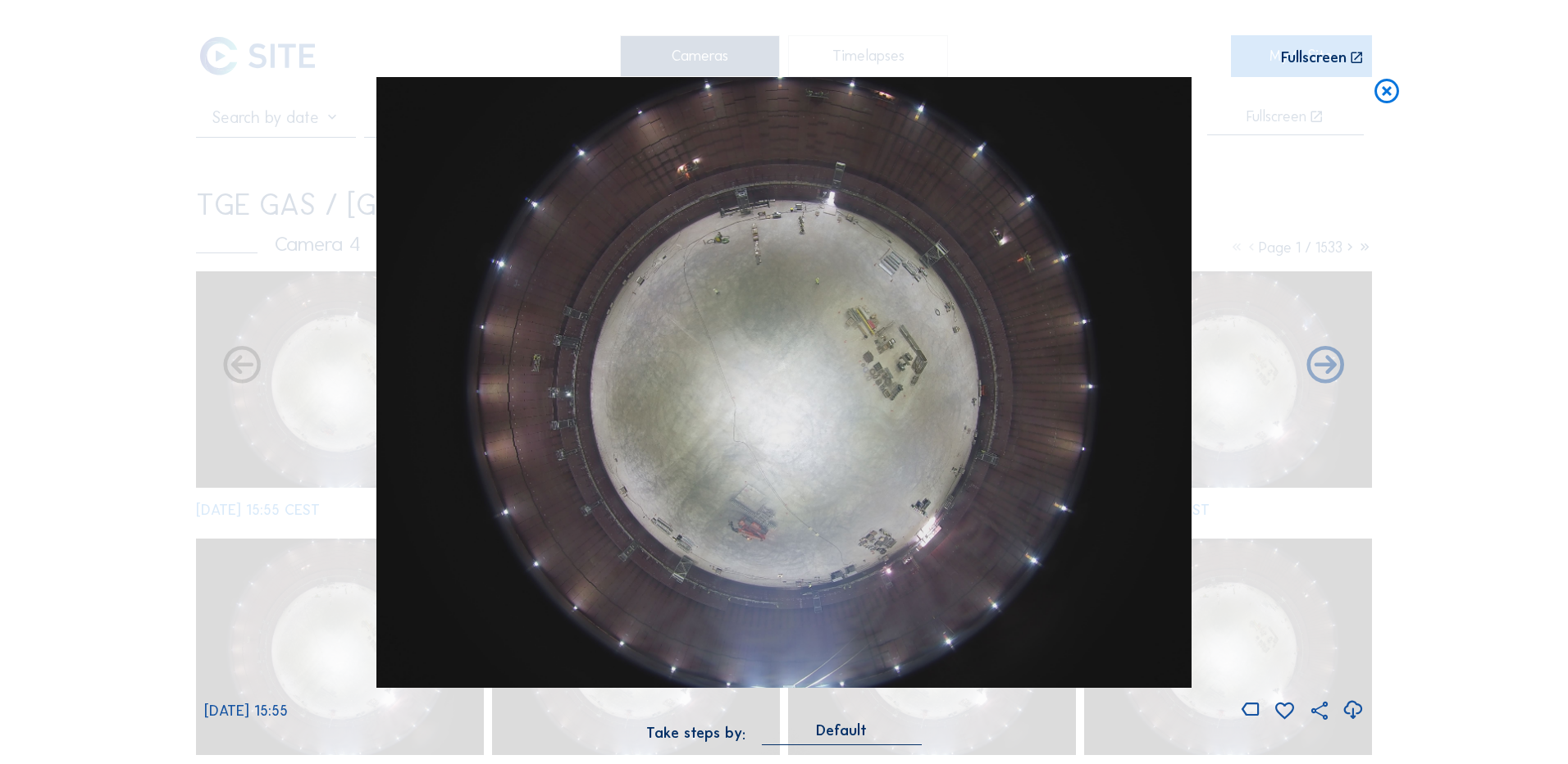
click at [1355, 709] on icon at bounding box center [1352, 710] width 22 height 27
click at [1384, 97] on icon at bounding box center [1386, 92] width 29 height 30
